Goal: Task Accomplishment & Management: Manage account settings

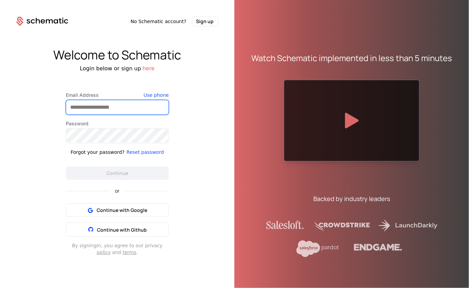
click at [109, 113] on input "Email Address" at bounding box center [117, 107] width 103 height 14
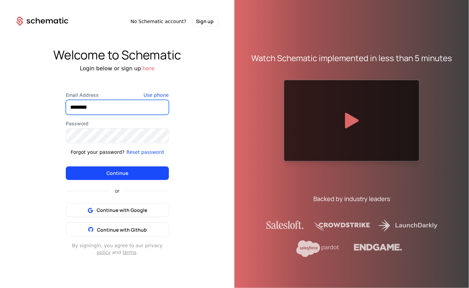
type input "**********"
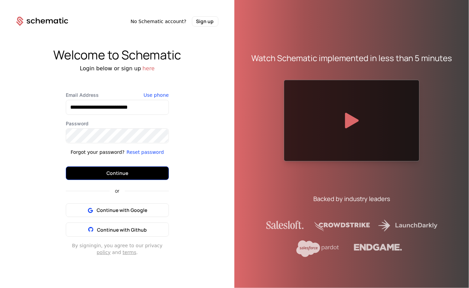
click at [126, 173] on button "Continue" at bounding box center [117, 173] width 103 height 14
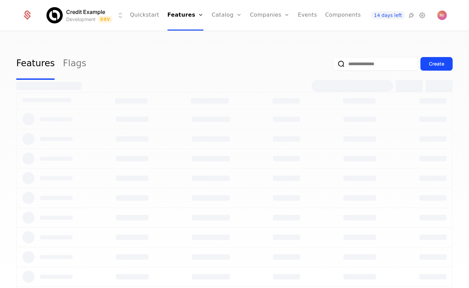
click at [172, 19] on link "Features" at bounding box center [186, 15] width 36 height 31
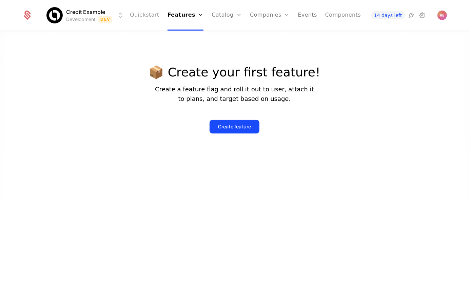
click at [143, 16] on link "Quickstart" at bounding box center [145, 15] width 30 height 31
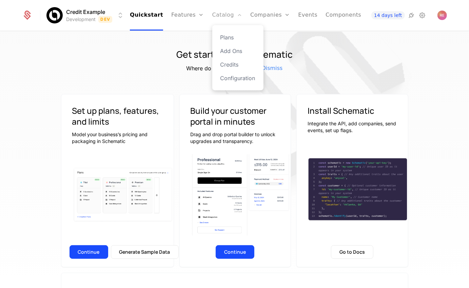
click at [223, 17] on link "Catalog" at bounding box center [228, 15] width 30 height 31
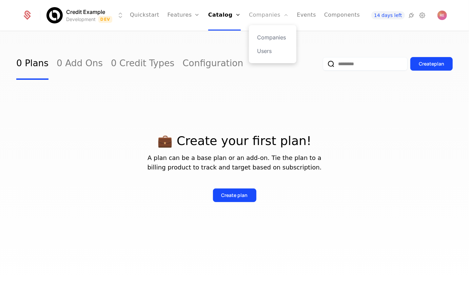
click at [261, 22] on link "Companies" at bounding box center [269, 15] width 40 height 31
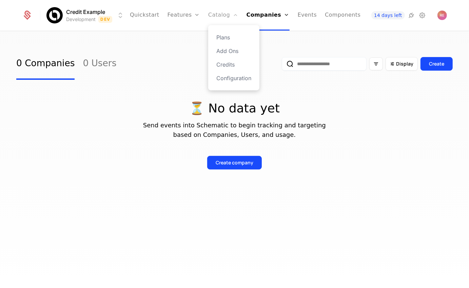
click at [218, 20] on link "Catalog" at bounding box center [223, 15] width 30 height 31
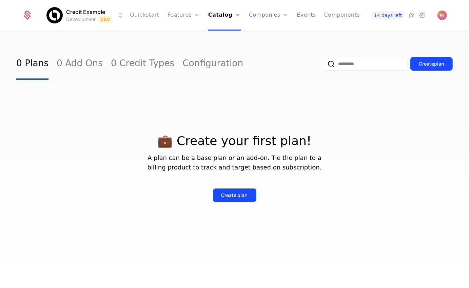
click at [144, 14] on link "Quickstart" at bounding box center [145, 15] width 30 height 31
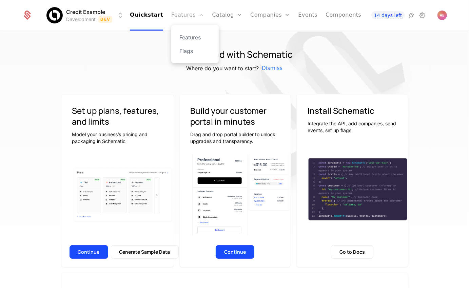
click at [182, 14] on link "Features" at bounding box center [187, 15] width 33 height 31
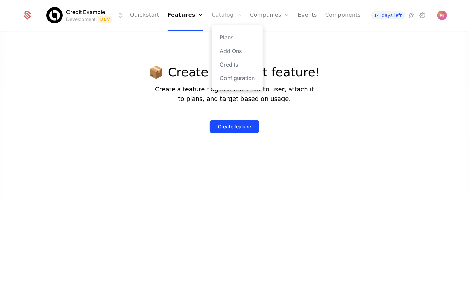
click at [219, 18] on link "Catalog" at bounding box center [227, 15] width 30 height 31
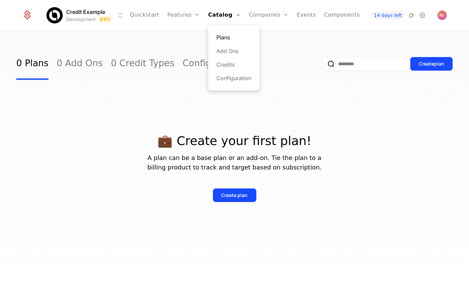
click at [220, 37] on link "Plans" at bounding box center [234, 37] width 35 height 8
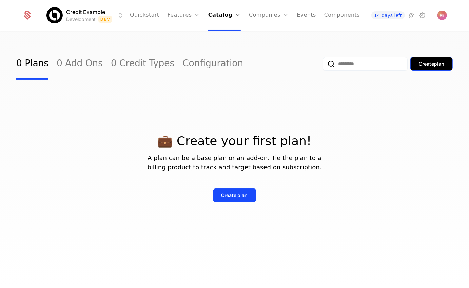
click at [435, 62] on div "Create plan" at bounding box center [431, 63] width 25 height 7
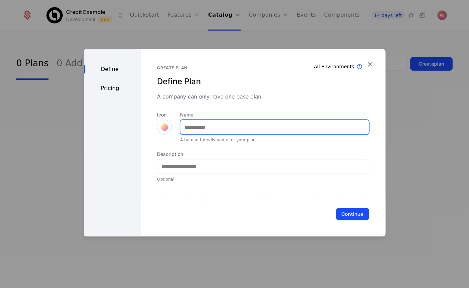
click at [213, 130] on input "Name" at bounding box center [275, 127] width 188 height 14
type input "***"
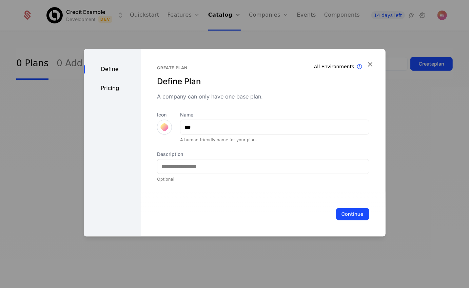
click at [247, 96] on div "A company can only have one base plan." at bounding box center [263, 96] width 212 height 8
click at [108, 87] on div "Pricing" at bounding box center [112, 88] width 57 height 8
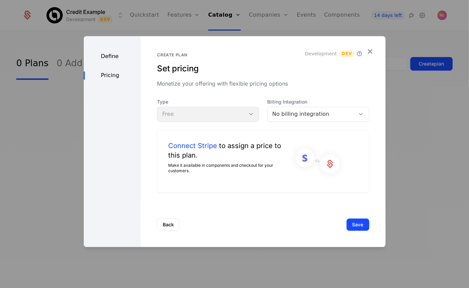
click at [308, 117] on div "No billing integration" at bounding box center [312, 114] width 78 height 8
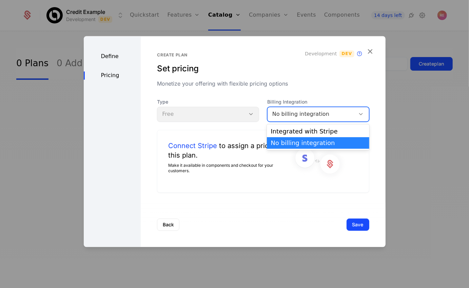
click at [300, 90] on div "Create plan Set pricing Monetize your offering with flexible pricing options De…" at bounding box center [263, 123] width 212 height 140
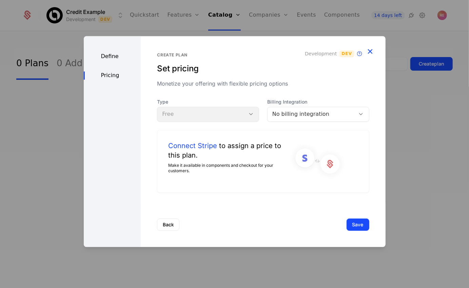
click at [372, 51] on icon "button" at bounding box center [370, 51] width 9 height 9
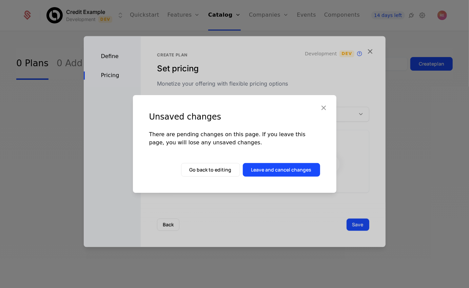
click at [298, 178] on div "Unsaved changes There are pending changes on this page. If you leave this page,…" at bounding box center [235, 144] width 204 height 98
click at [298, 177] on div "Unsaved changes There are pending changes on this page. If you leave this page,…" at bounding box center [235, 144] width 204 height 98
click at [298, 172] on button "Leave and cancel changes" at bounding box center [281, 170] width 77 height 14
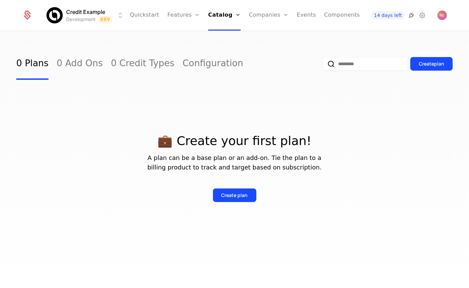
click at [412, 14] on icon at bounding box center [412, 15] width 8 height 8
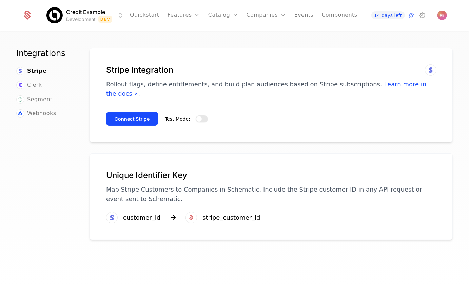
click at [202, 115] on button "Test Mode:" at bounding box center [202, 118] width 12 height 7
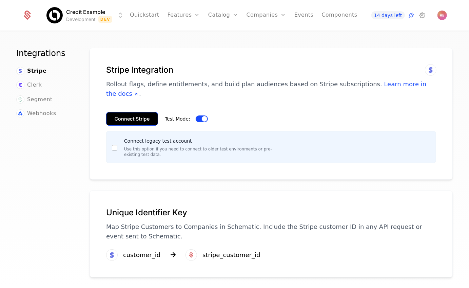
click at [137, 113] on button "Connect Stripe" at bounding box center [132, 119] width 52 height 14
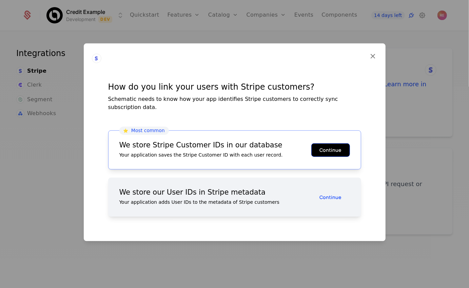
click at [320, 145] on button "Continue" at bounding box center [331, 150] width 39 height 14
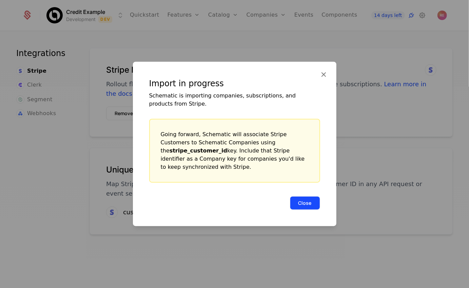
click at [303, 201] on button "Close" at bounding box center [305, 203] width 30 height 14
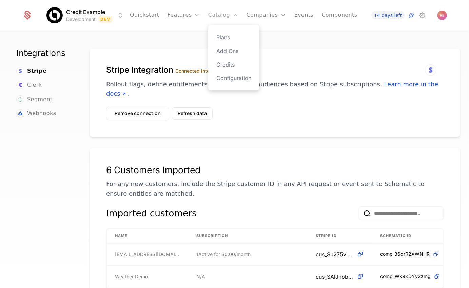
click at [213, 19] on link "Catalog" at bounding box center [223, 15] width 30 height 31
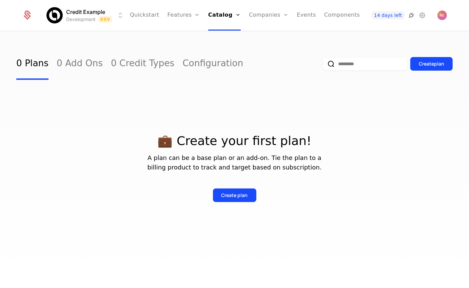
click at [411, 16] on icon at bounding box center [412, 15] width 8 height 8
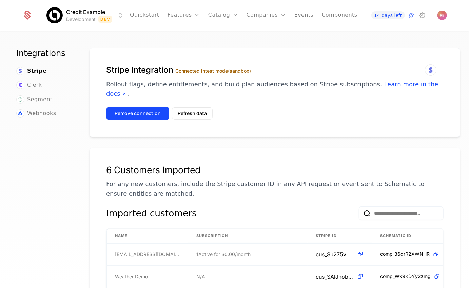
click at [140, 107] on button "Remove connection" at bounding box center [137, 114] width 63 height 14
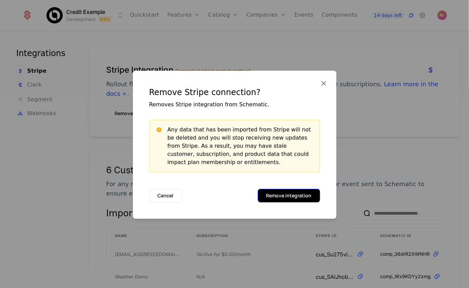
click at [299, 198] on button "Remove integration" at bounding box center [289, 196] width 62 height 14
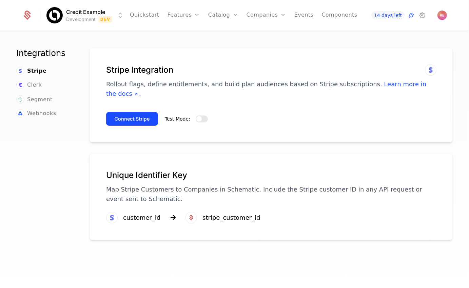
click at [197, 116] on span "button" at bounding box center [199, 118] width 5 height 5
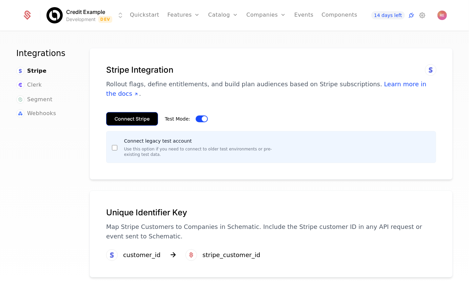
click at [140, 112] on button "Connect Stripe" at bounding box center [132, 119] width 52 height 14
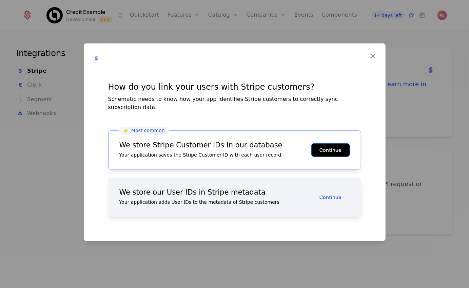
click at [345, 151] on button "Continue" at bounding box center [331, 150] width 39 height 14
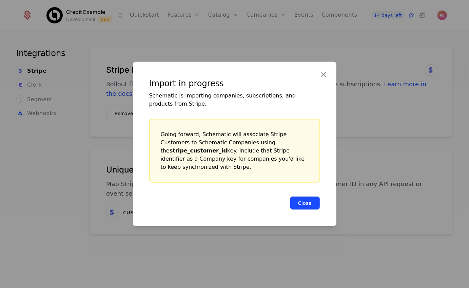
click at [303, 204] on button "Close" at bounding box center [305, 203] width 30 height 14
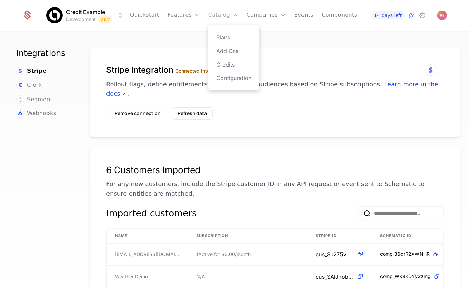
click at [209, 15] on link "Catalog" at bounding box center [223, 15] width 30 height 31
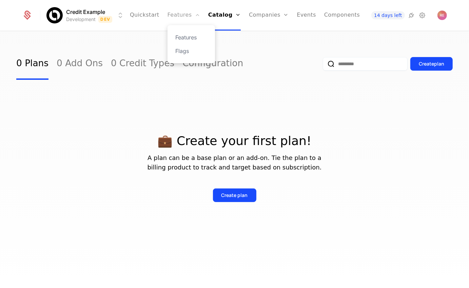
click at [179, 15] on link "Features" at bounding box center [184, 15] width 33 height 31
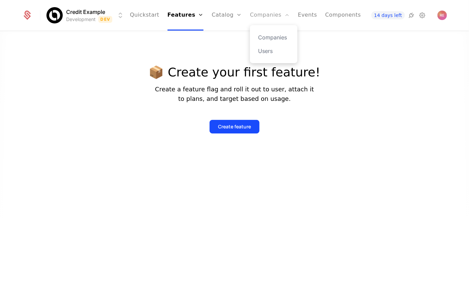
click at [255, 13] on link "Companies" at bounding box center [270, 15] width 40 height 31
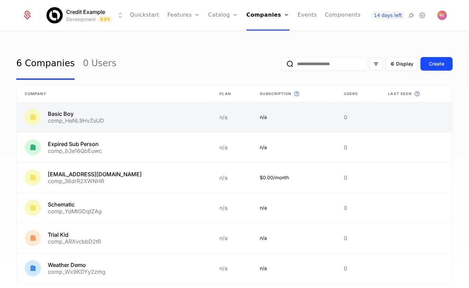
click at [257, 111] on link at bounding box center [294, 117] width 84 height 30
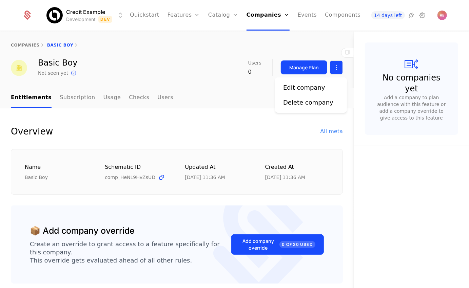
click at [341, 70] on html "Credit Example Development Dev Quickstart Features Features Flags Catalog Plans…" at bounding box center [234, 144] width 469 height 288
click at [304, 109] on div "Edit company Delete company" at bounding box center [311, 94] width 72 height 35
click at [304, 106] on div "Delete company" at bounding box center [308, 103] width 50 height 10
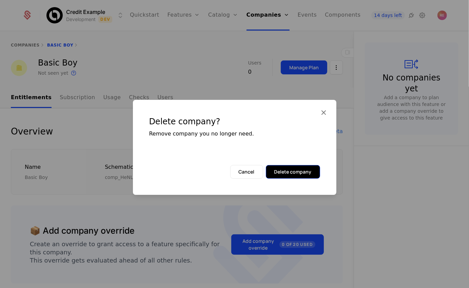
click at [282, 169] on button "Delete company" at bounding box center [293, 172] width 54 height 14
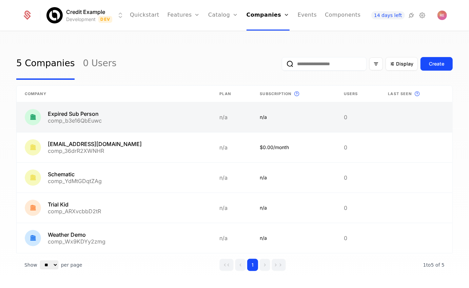
click at [349, 106] on link at bounding box center [358, 117] width 44 height 30
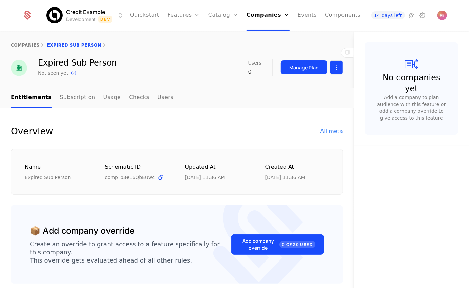
click at [337, 68] on html "Credit Example Development Dev Quickstart Features Features Flags Catalog Plans…" at bounding box center [234, 144] width 469 height 288
click at [320, 102] on div "Delete company" at bounding box center [308, 103] width 50 height 10
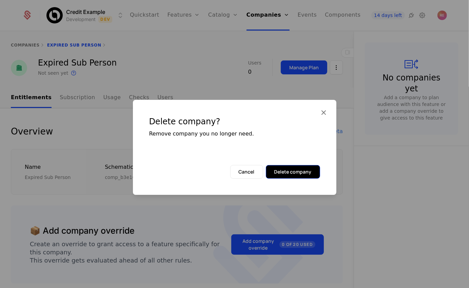
click at [300, 178] on button "Delete company" at bounding box center [293, 172] width 54 height 14
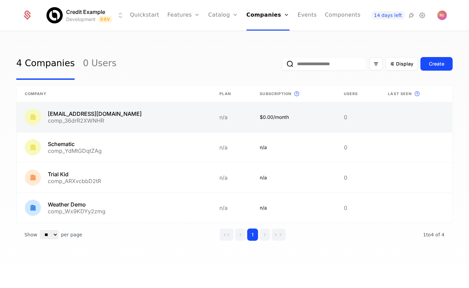
click at [348, 118] on link at bounding box center [358, 117] width 44 height 30
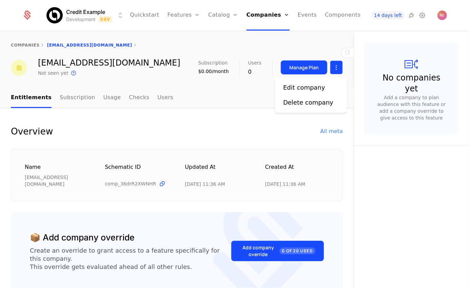
click at [334, 65] on html "Credit Example Development Dev Quickstart Features Features Flags Catalog Plans…" at bounding box center [234, 144] width 469 height 288
click at [301, 103] on div "Delete company" at bounding box center [308, 103] width 50 height 10
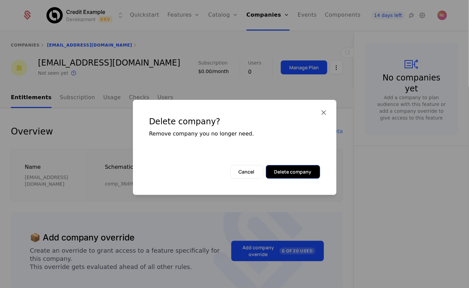
click at [294, 169] on button "Delete company" at bounding box center [293, 172] width 54 height 14
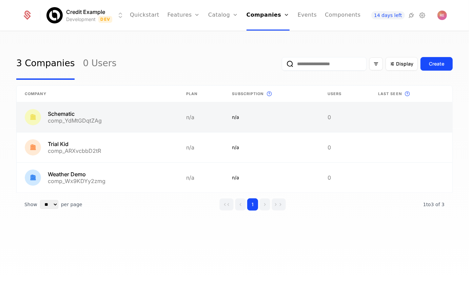
click at [318, 120] on link at bounding box center [272, 117] width 96 height 30
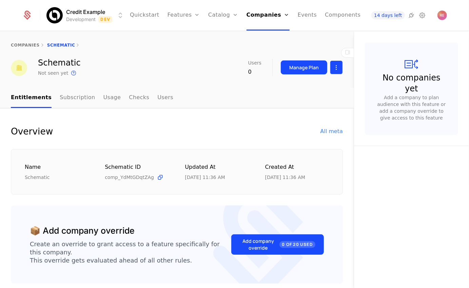
click at [334, 68] on html "Credit Example Development Dev Quickstart Features Features Flags Catalog Plans…" at bounding box center [234, 144] width 469 height 288
click at [319, 103] on div "Delete company" at bounding box center [308, 103] width 50 height 10
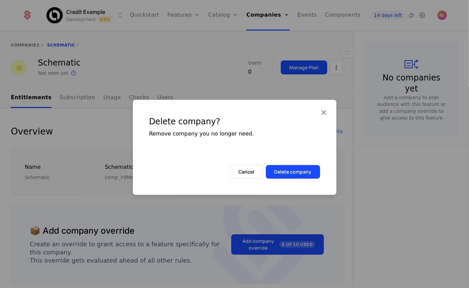
click at [303, 162] on div "Delete company? Remove company you no longer need." at bounding box center [235, 132] width 204 height 65
click at [301, 169] on button "Delete company" at bounding box center [293, 172] width 54 height 14
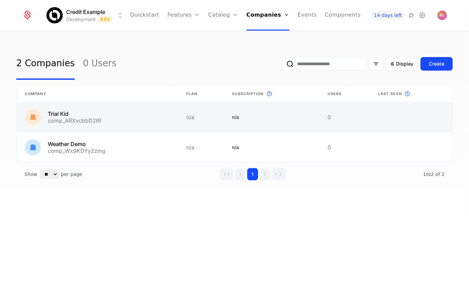
click at [336, 104] on link at bounding box center [345, 117] width 51 height 30
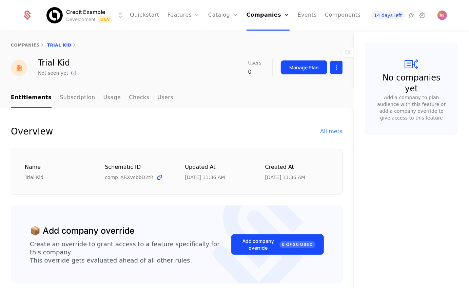
click at [341, 68] on html "Credit Example Development Dev Quickstart Features Features Flags Catalog Plans…" at bounding box center [234, 144] width 469 height 288
click at [321, 106] on div "Delete company" at bounding box center [308, 103] width 50 height 10
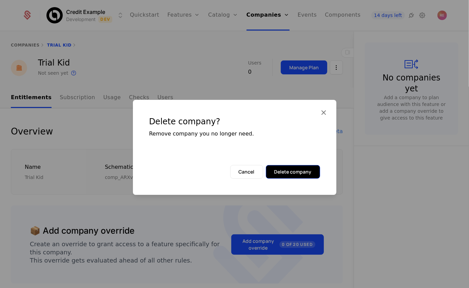
click at [307, 167] on button "Delete company" at bounding box center [293, 172] width 54 height 14
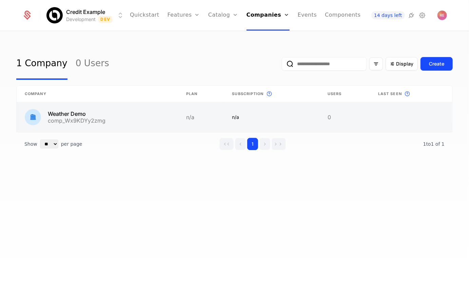
click at [327, 118] on link at bounding box center [345, 117] width 51 height 30
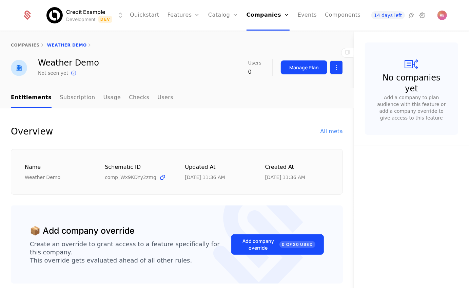
click at [337, 68] on html "Credit Example Development Dev Quickstart Features Features Flags Catalog Plans…" at bounding box center [234, 144] width 469 height 288
click at [310, 105] on div "Delete company" at bounding box center [308, 103] width 50 height 10
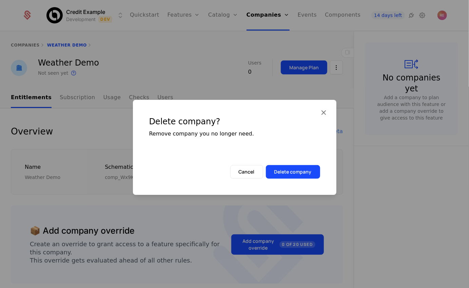
click at [304, 160] on div "Delete company? Remove company you no longer need." at bounding box center [235, 132] width 204 height 65
click at [299, 172] on button "Delete company" at bounding box center [293, 172] width 54 height 14
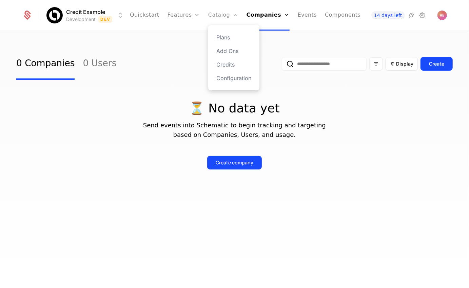
click at [215, 18] on link "Catalog" at bounding box center [223, 15] width 30 height 31
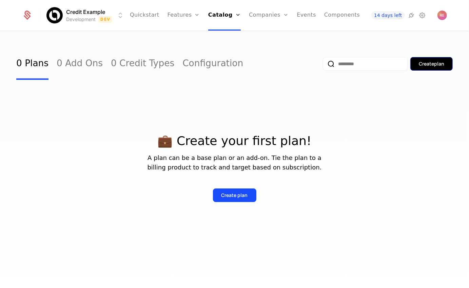
click at [416, 65] on button "Create plan" at bounding box center [432, 64] width 42 height 14
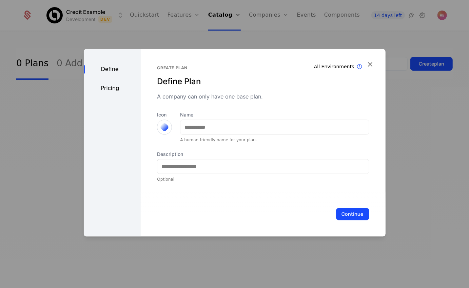
click at [221, 119] on div "Name A human-friendly name for your plan." at bounding box center [274, 126] width 189 height 31
click at [220, 124] on input "Name" at bounding box center [275, 127] width 188 height 14
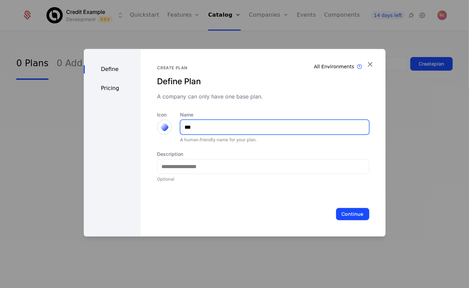
type input "***"
click at [111, 91] on div "Pricing" at bounding box center [112, 88] width 57 height 8
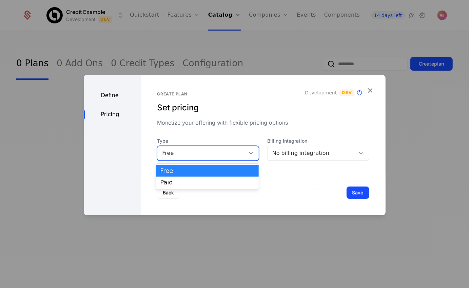
click at [183, 158] on div "Free" at bounding box center [208, 153] width 102 height 15
click at [176, 183] on div "Paid" at bounding box center [207, 182] width 94 height 6
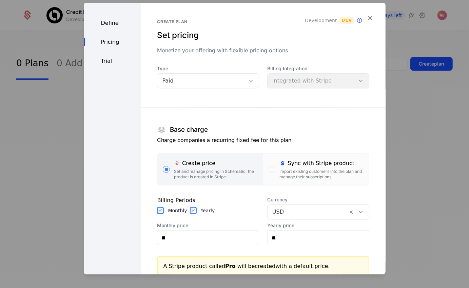
click at [203, 213] on label "Yearly" at bounding box center [208, 210] width 14 height 7
click at [191, 255] on section "Base charge Charge companies a recurring fixed fee for this plan Create price S…" at bounding box center [263, 210] width 212 height 229
click at [198, 238] on input "**" at bounding box center [209, 238] width 102 height 14
type input "***"
click at [218, 127] on div "Base charge" at bounding box center [263, 130] width 212 height 12
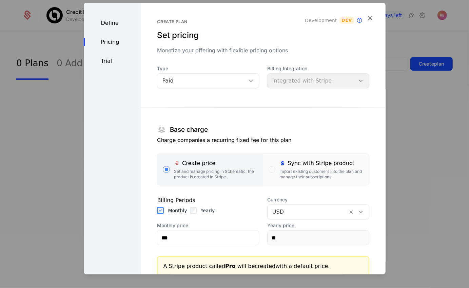
scroll to position [104, 0]
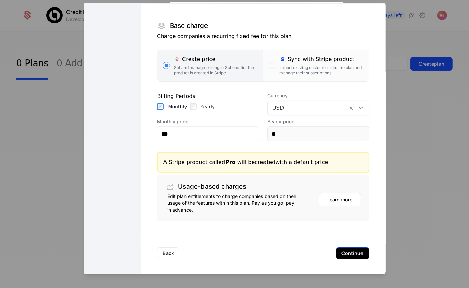
click at [352, 250] on button "Continue" at bounding box center [352, 253] width 33 height 12
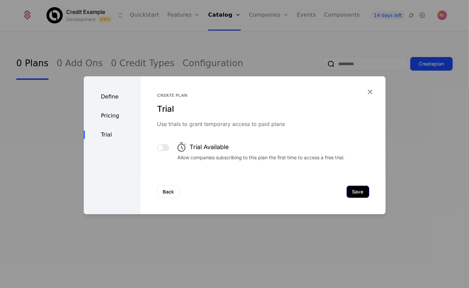
click at [360, 191] on button "Save" at bounding box center [358, 192] width 23 height 12
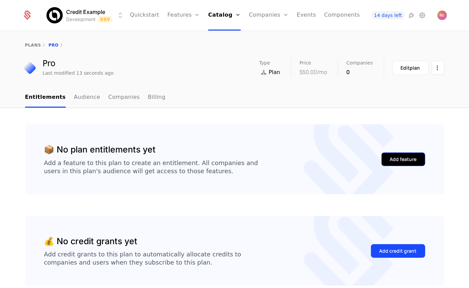
click at [391, 154] on button "Add feature" at bounding box center [404, 159] width 44 height 14
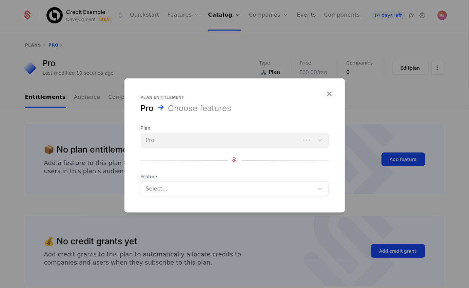
click at [191, 184] on div at bounding box center [229, 189] width 164 height 10
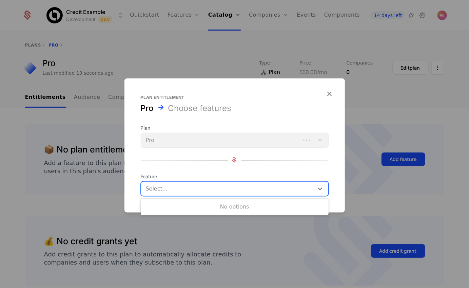
click at [161, 205] on div "No options" at bounding box center [235, 207] width 188 height 14
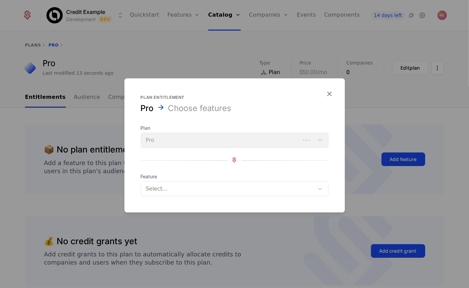
click at [90, 164] on div at bounding box center [234, 144] width 469 height 288
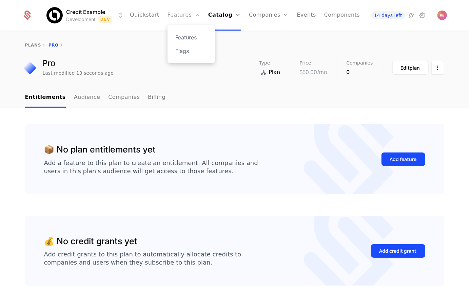
click at [185, 20] on link "Features" at bounding box center [184, 15] width 33 height 31
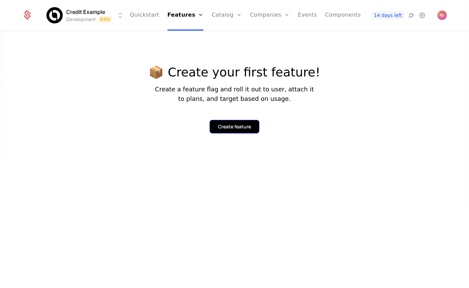
click at [221, 125] on div "Create feature" at bounding box center [234, 126] width 33 height 7
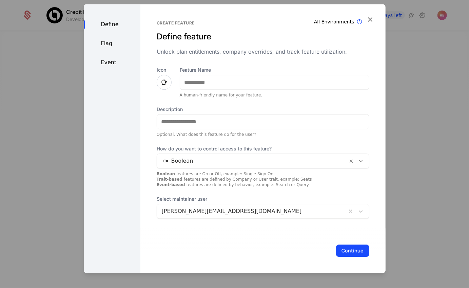
click at [418, 70] on div at bounding box center [234, 144] width 469 height 288
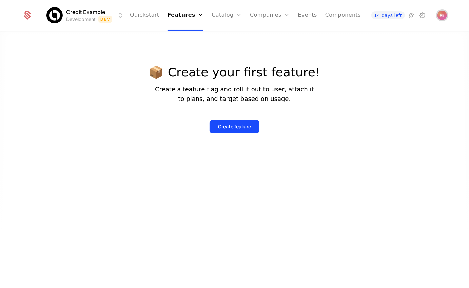
click at [444, 14] on img "Open user button" at bounding box center [443, 16] width 10 height 10
click at [376, 132] on div at bounding box center [234, 171] width 469 height 288
click at [445, 20] on div "Credit Example Development Dev Quickstart Features Features Flags Catalog Plans…" at bounding box center [234, 15] width 425 height 31
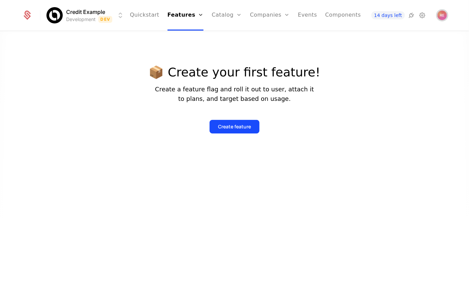
click at [445, 18] on img "Open user button" at bounding box center [443, 16] width 10 height 10
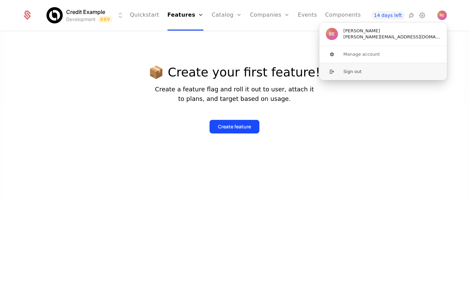
click at [398, 72] on button "Sign out" at bounding box center [383, 71] width 128 height 17
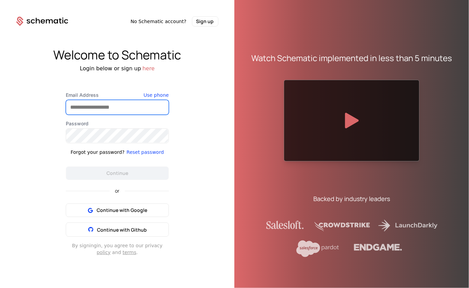
click at [108, 110] on input "Email Address" at bounding box center [117, 107] width 103 height 14
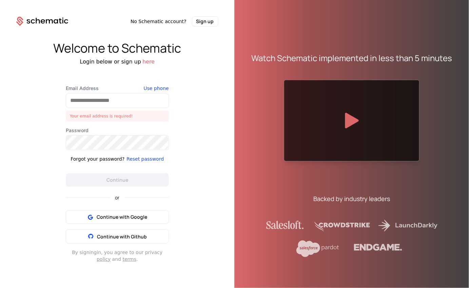
click at [236, 104] on div "Watch Schematic implemented in less than 5 minutes Backed by industry leaders" at bounding box center [352, 149] width 234 height 288
click at [102, 100] on input "Email Address" at bounding box center [117, 100] width 103 height 14
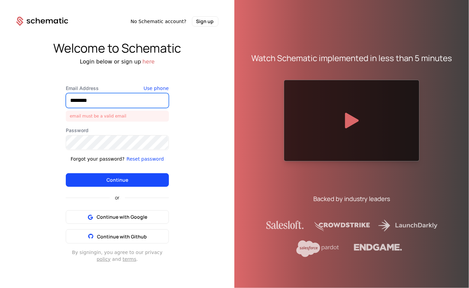
type input "**********"
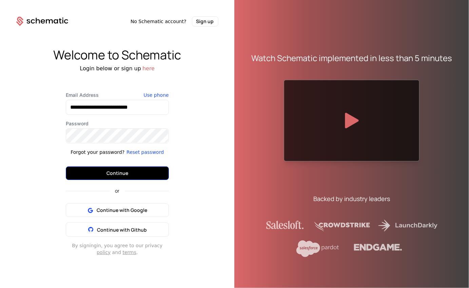
click at [118, 178] on button "Continue" at bounding box center [117, 173] width 103 height 14
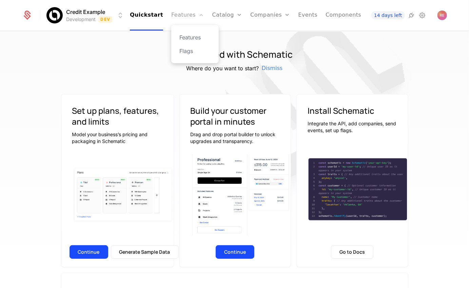
click at [179, 15] on link "Features" at bounding box center [187, 15] width 33 height 31
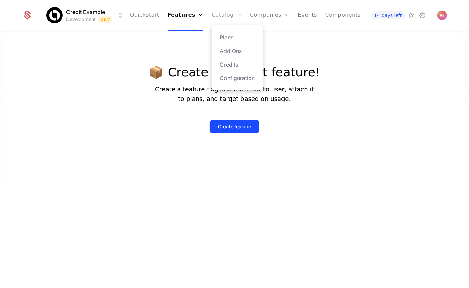
click at [219, 17] on link "Catalog" at bounding box center [227, 15] width 30 height 31
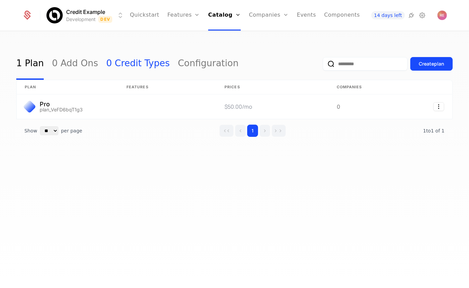
click at [149, 64] on link "0 Credit Types" at bounding box center [137, 64] width 63 height 32
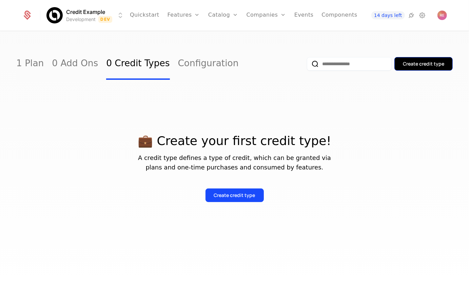
click at [427, 69] on button "Create credit type" at bounding box center [424, 64] width 58 height 14
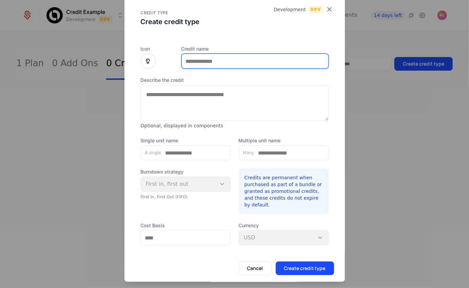
click at [210, 56] on input "Credit name" at bounding box center [255, 61] width 147 height 14
type input "*"
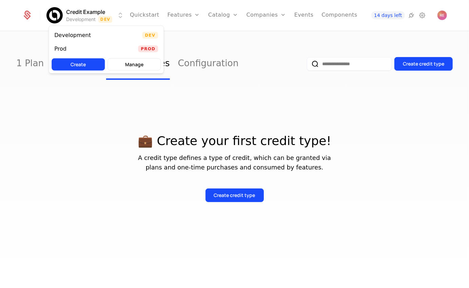
click at [95, 10] on html "Credit Example Development Dev Quickstart Features Features Flags Catalog Plans…" at bounding box center [234, 144] width 469 height 288
click at [213, 36] on html "Credit Example Development Dev Quickstart Features Features Flags Catalog Plans…" at bounding box center [234, 144] width 469 height 288
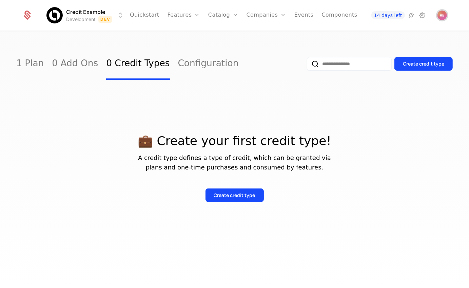
click at [445, 14] on span "Open user button" at bounding box center [443, 16] width 10 height 10
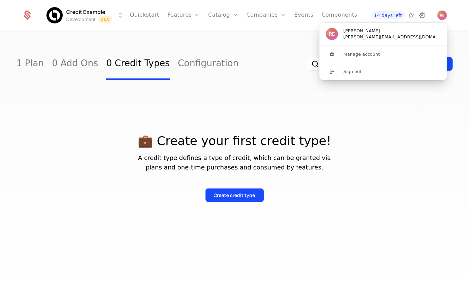
click at [419, 16] on icon at bounding box center [423, 15] width 8 height 8
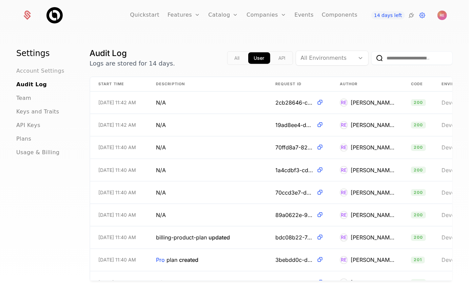
click at [36, 68] on span "Account Settings" at bounding box center [40, 71] width 48 height 8
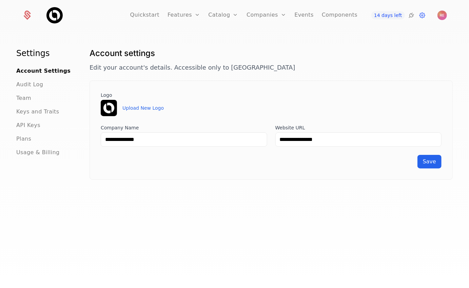
click at [128, 148] on form "**********" at bounding box center [271, 146] width 341 height 44
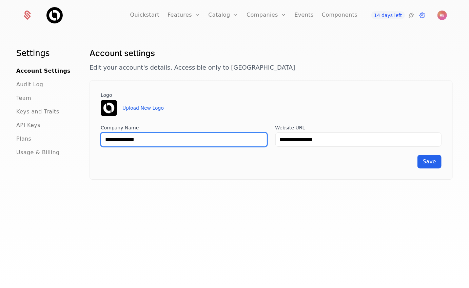
click at [132, 141] on input "**********" at bounding box center [184, 139] width 167 height 14
type input "*****"
type input "***"
